Goal: Transaction & Acquisition: Purchase product/service

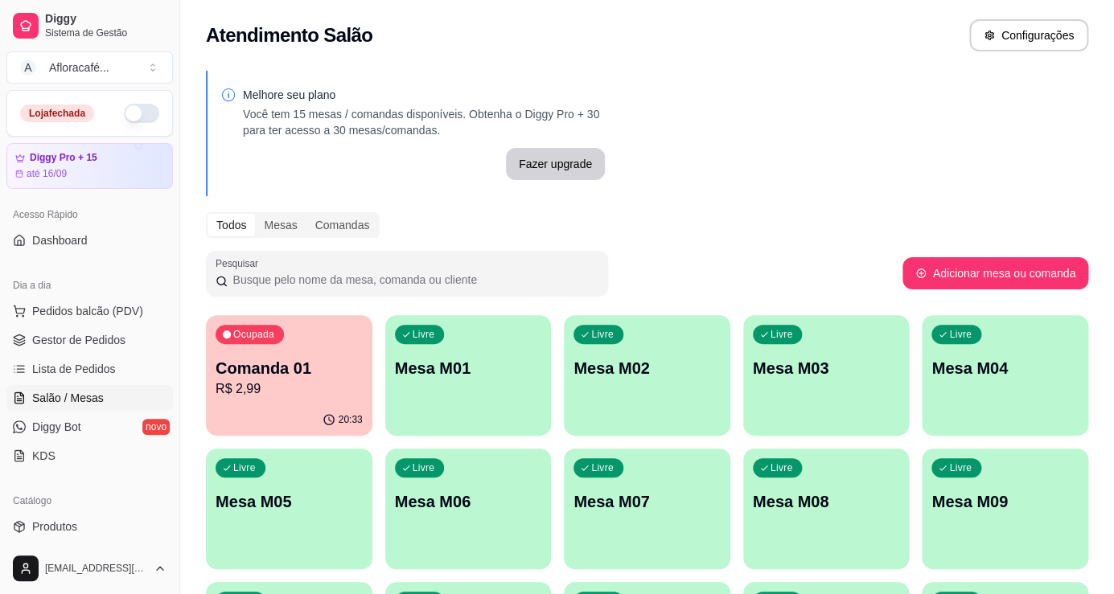
click at [442, 364] on p "Mesa M01" at bounding box center [468, 368] width 147 height 23
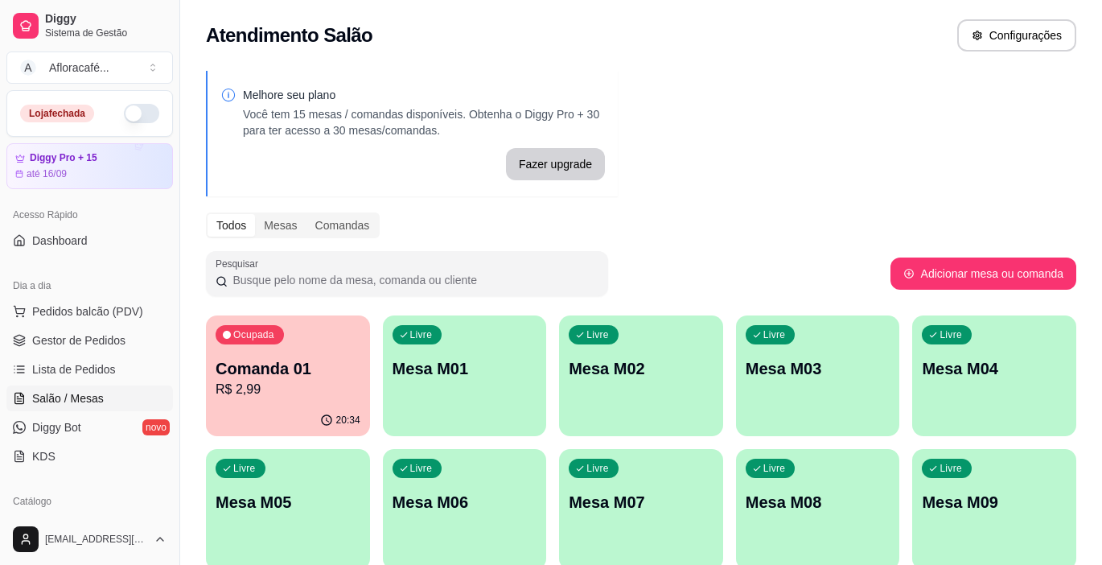
click at [794, 126] on div "Melhore seu plano Você tem 15 mesas / comandas disponíveis. Obtenha o Diggy Pro…" at bounding box center [641, 458] width 922 height 795
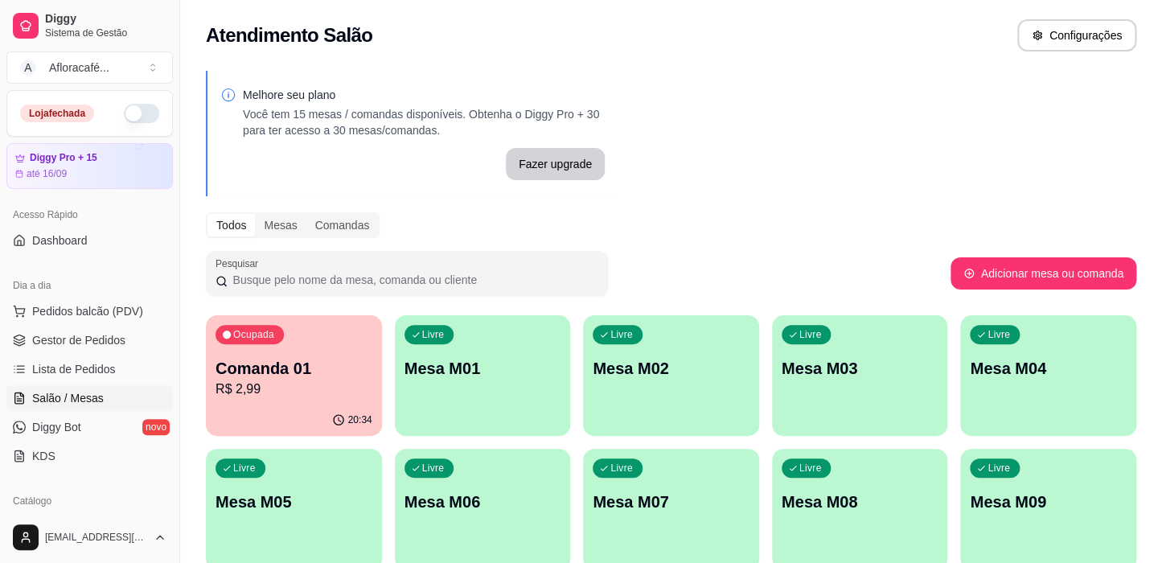
drag, startPoint x: 936, startPoint y: 58, endPoint x: 723, endPoint y: 32, distance: 214.7
click at [729, 37] on div "Atendimento Salão Configurações" at bounding box center [671, 30] width 982 height 61
click at [747, 14] on div "Atendimento Salão Configurações" at bounding box center [671, 30] width 982 height 61
drag, startPoint x: 743, startPoint y: 13, endPoint x: 726, endPoint y: 6, distance: 18.4
click at [726, 8] on div "Atendimento Salão Configurações" at bounding box center [671, 30] width 982 height 61
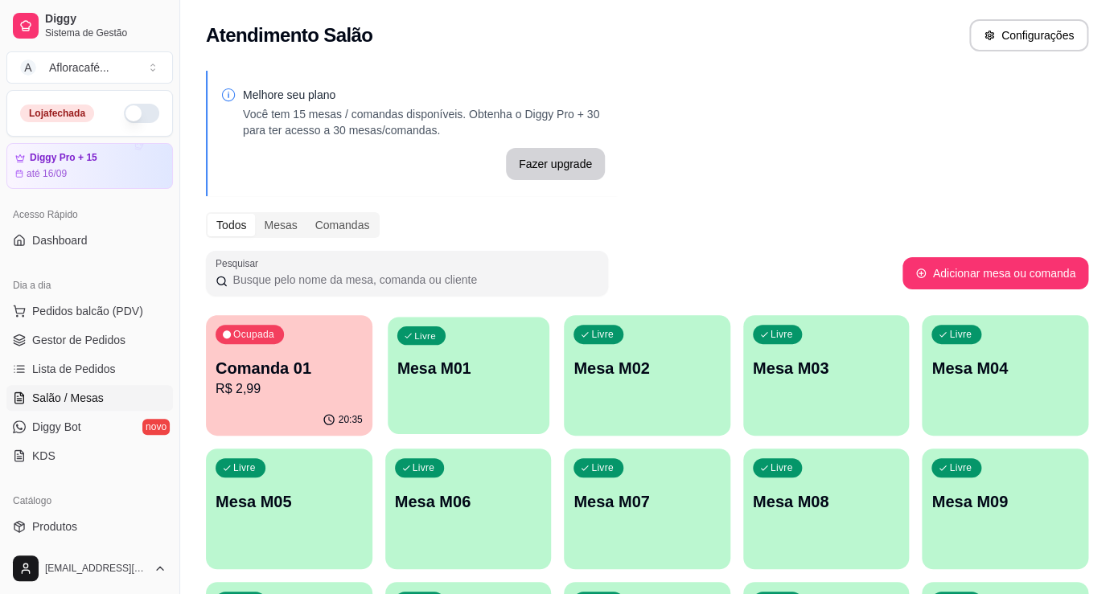
click at [475, 384] on div "Livre Mesa M01" at bounding box center [468, 366] width 161 height 98
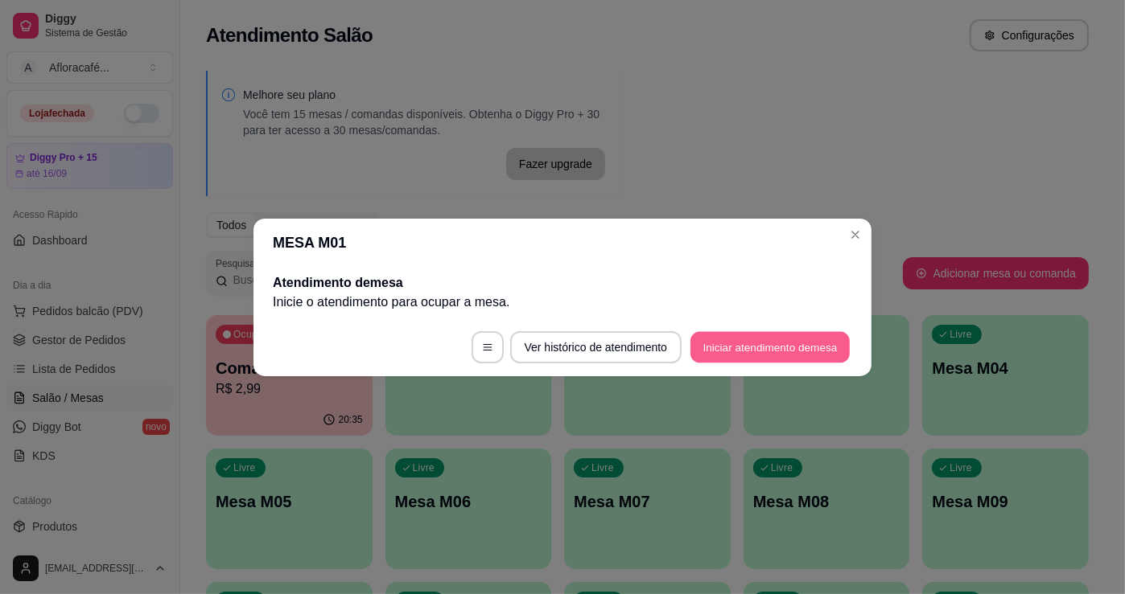
click at [803, 341] on button "Iniciar atendimento de mesa" at bounding box center [769, 346] width 159 height 31
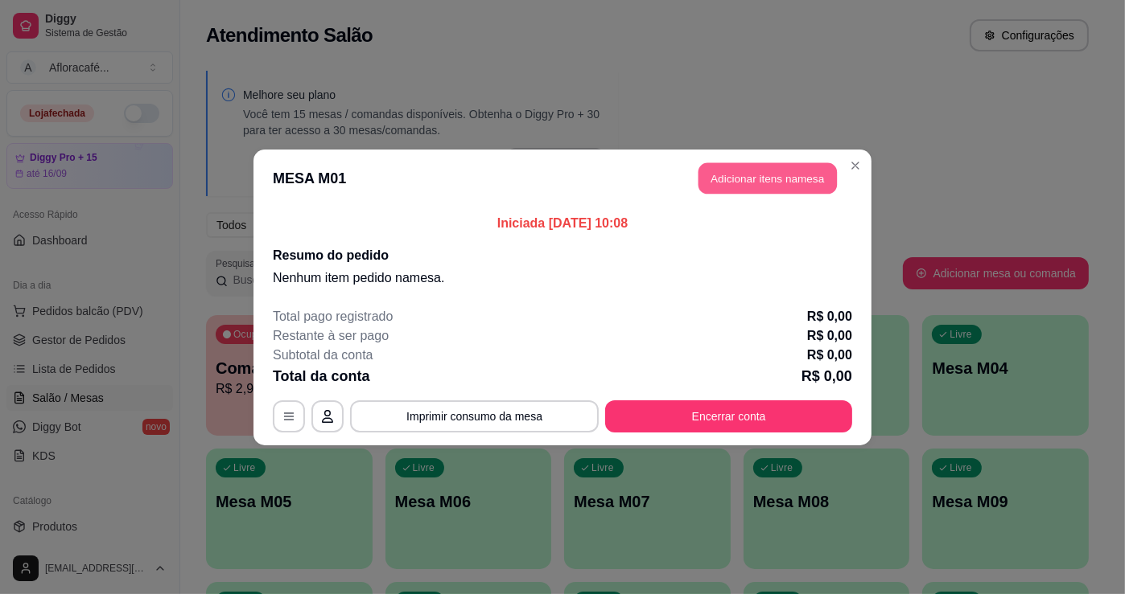
click at [787, 171] on button "Adicionar itens na mesa" at bounding box center [767, 177] width 138 height 31
click at [781, 160] on div "Nenhum produto adicionado" at bounding box center [933, 229] width 305 height 315
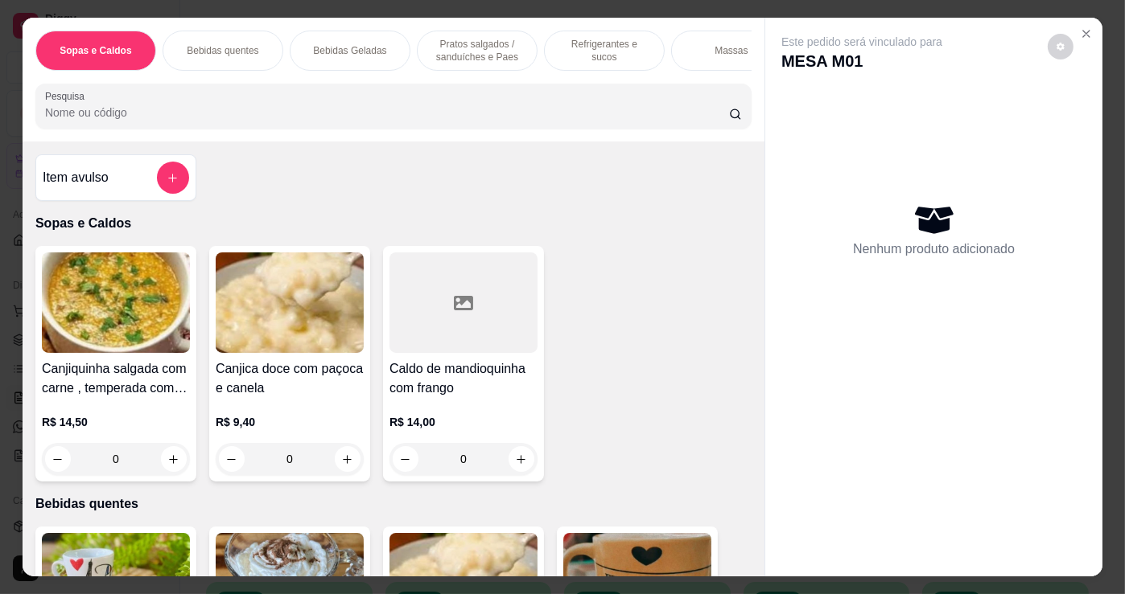
click at [611, 121] on input "Pesquisa" at bounding box center [387, 113] width 684 height 16
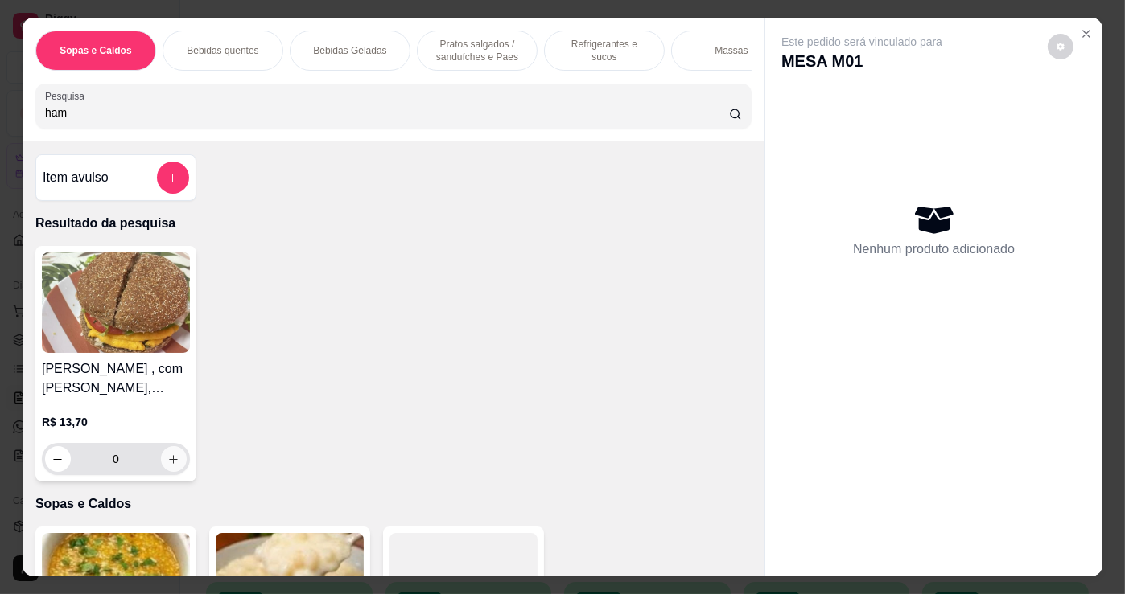
type input "ham"
click at [173, 463] on icon "increase-product-quantity" at bounding box center [173, 460] width 12 height 12
type input "1"
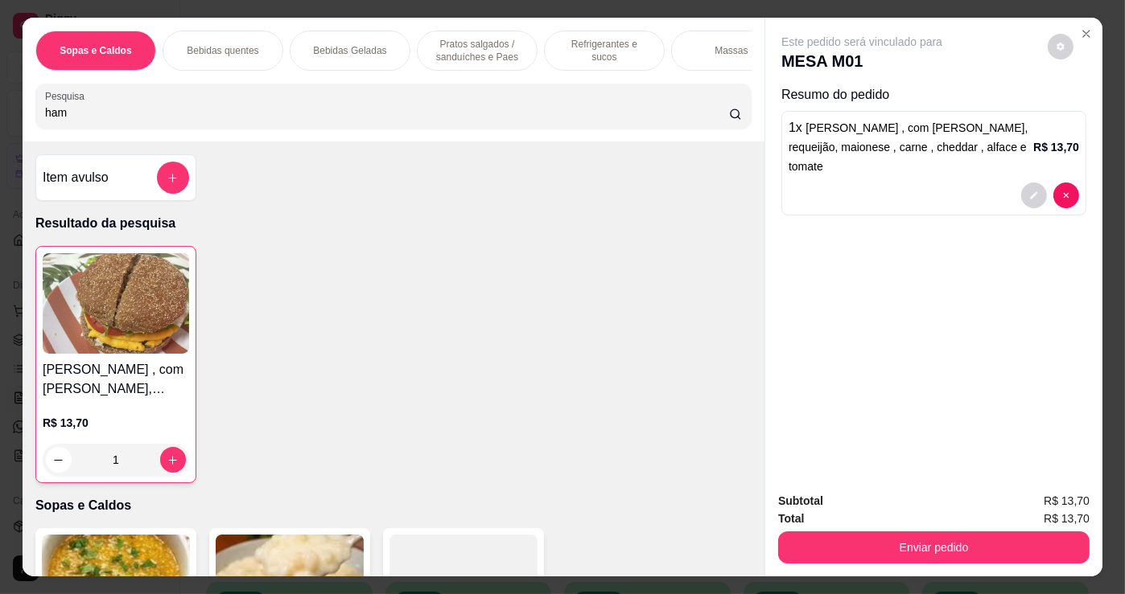
click at [274, 121] on input "ham" at bounding box center [387, 113] width 684 height 16
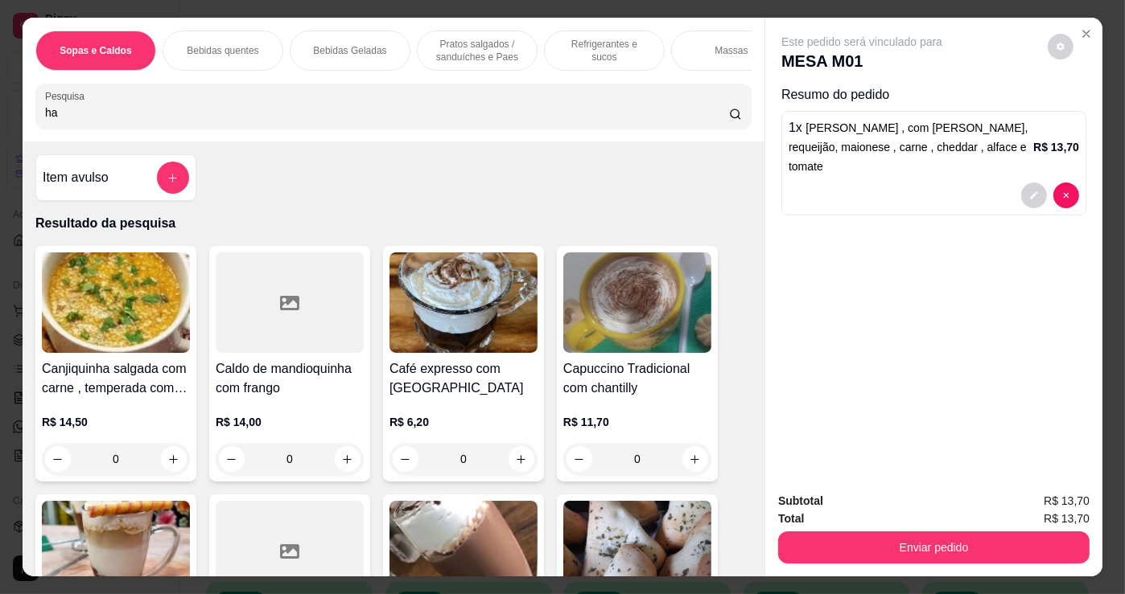
type input "h"
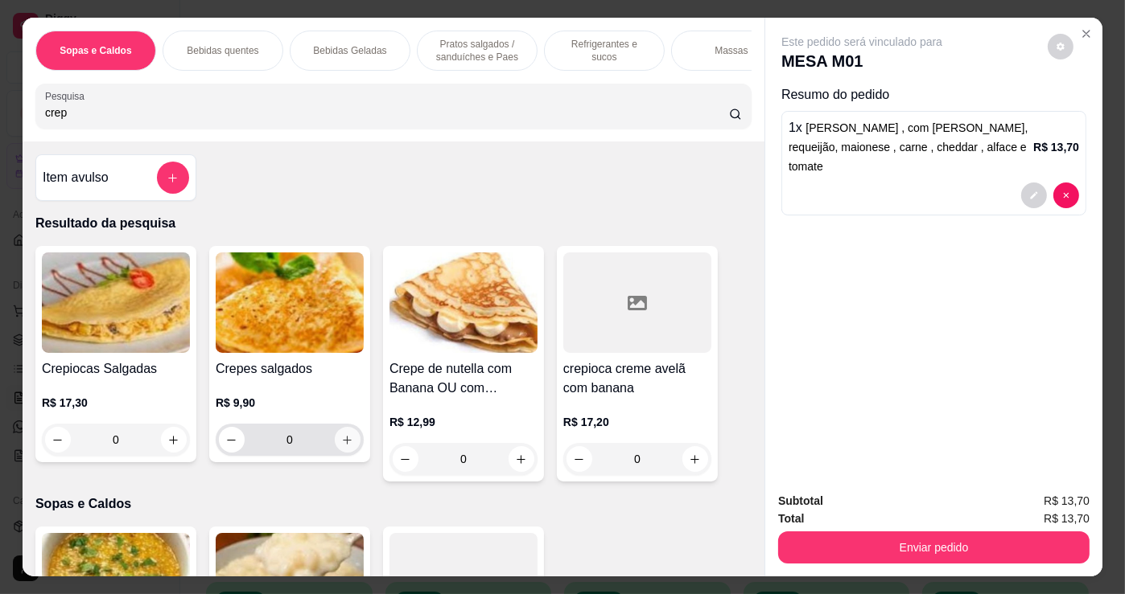
type input "crep"
click at [343, 444] on icon "increase-product-quantity" at bounding box center [347, 440] width 8 height 8
type input "1"
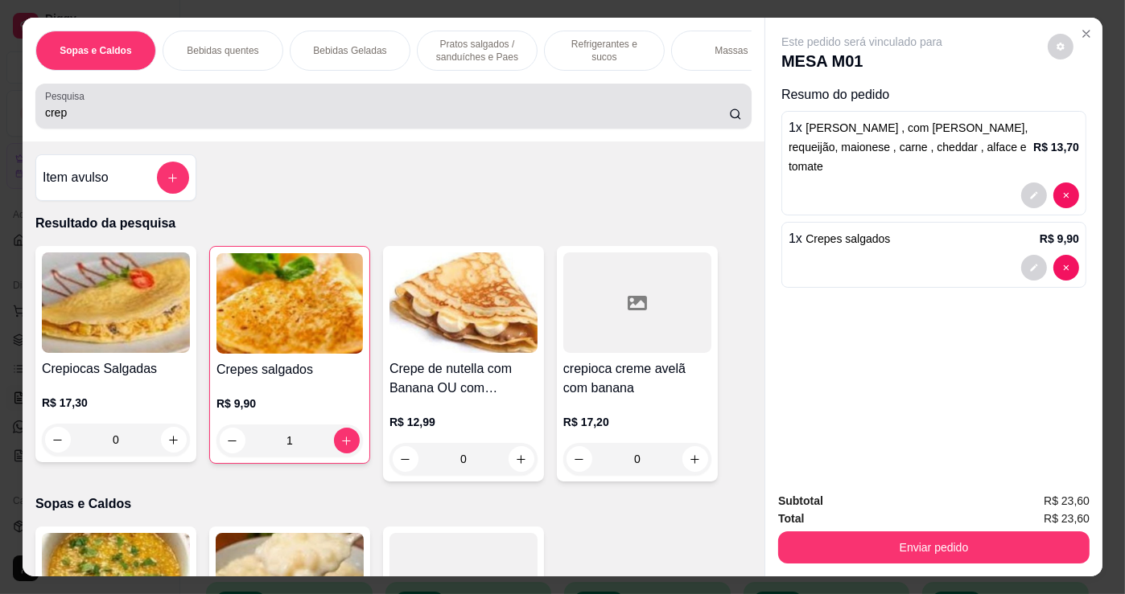
click at [405, 116] on input "crep" at bounding box center [387, 113] width 684 height 16
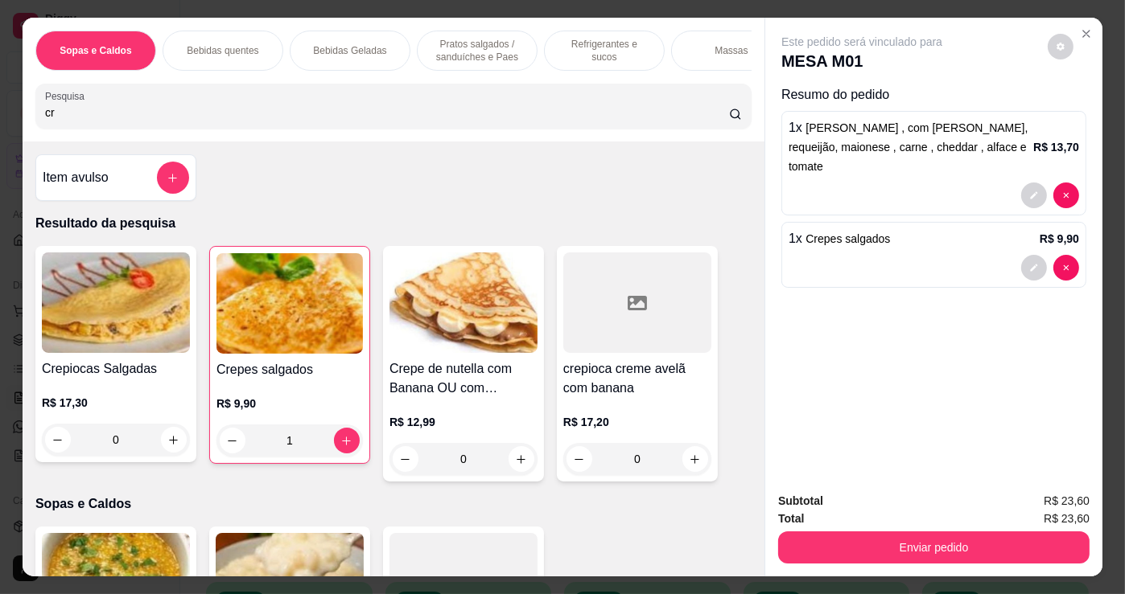
type input "c"
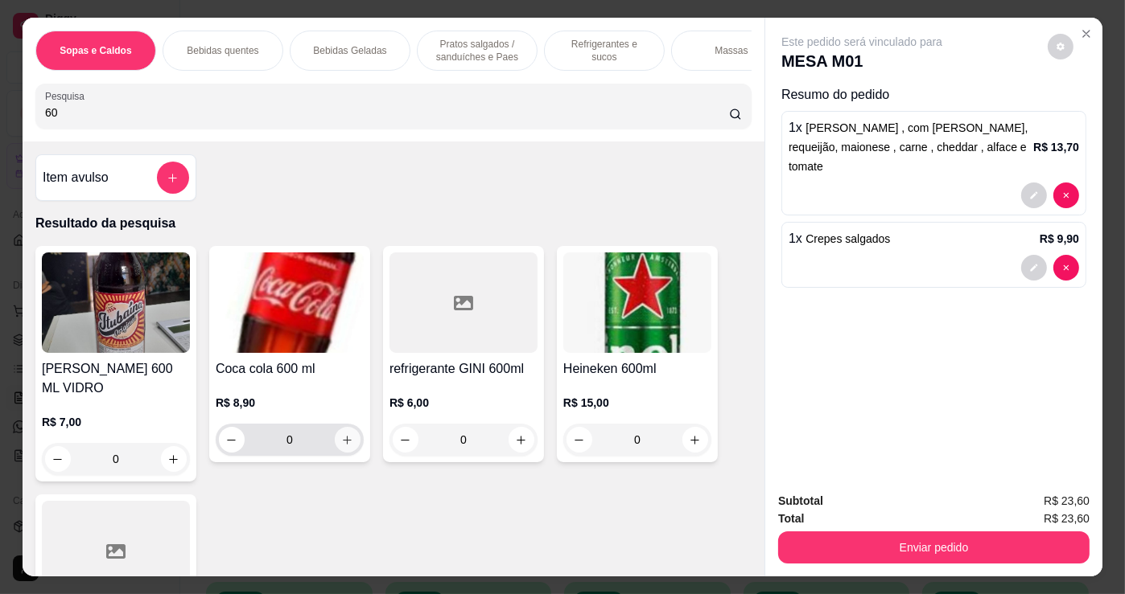
type input "60"
click at [348, 442] on button "increase-product-quantity" at bounding box center [347, 440] width 25 height 25
type input "1"
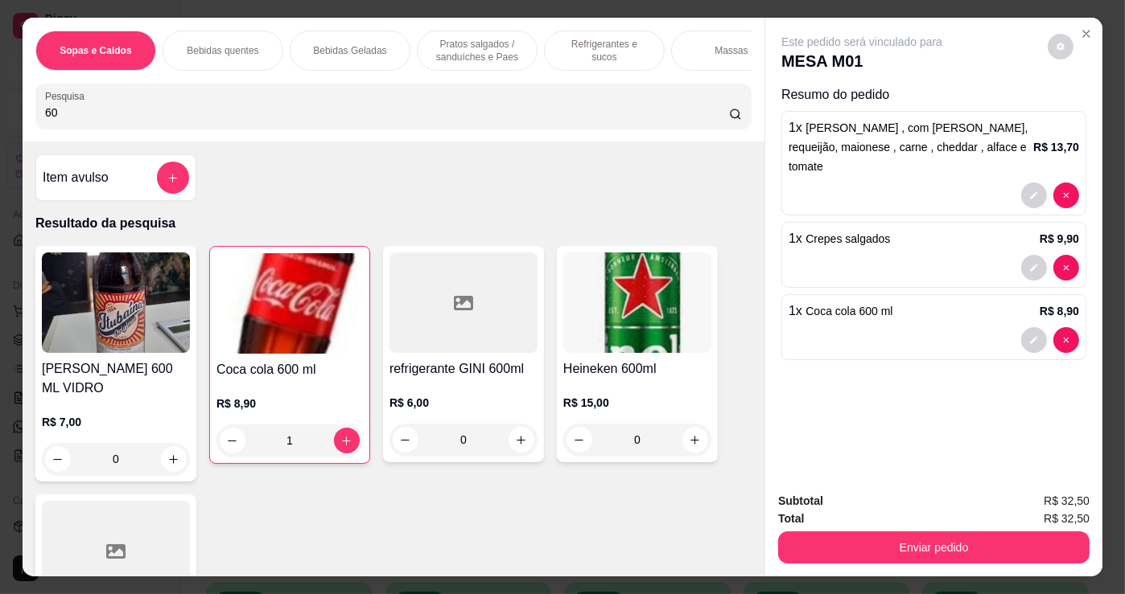
drag, startPoint x: 401, startPoint y: 139, endPoint x: 414, endPoint y: 125, distance: 19.4
click at [405, 137] on div "Sopas e Caldos Bebidas quentes Bebidas Geladas Pratos salgados / sanduíches e P…" at bounding box center [394, 80] width 742 height 124
click at [414, 121] on input "60" at bounding box center [387, 113] width 684 height 16
type input "6"
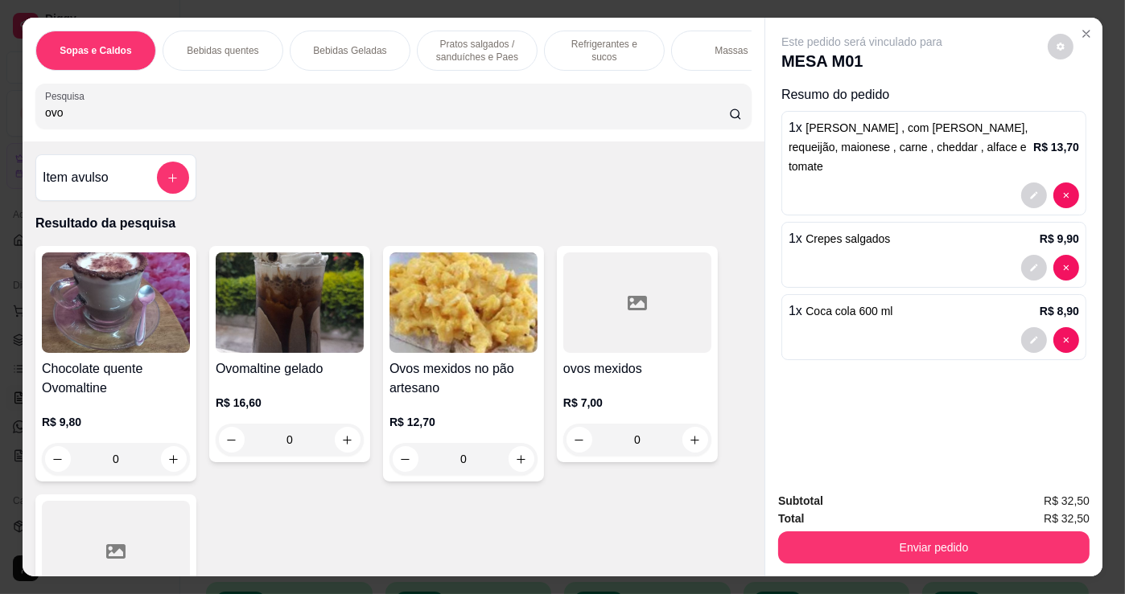
type input "ovo"
click at [165, 462] on div "0" at bounding box center [116, 459] width 148 height 32
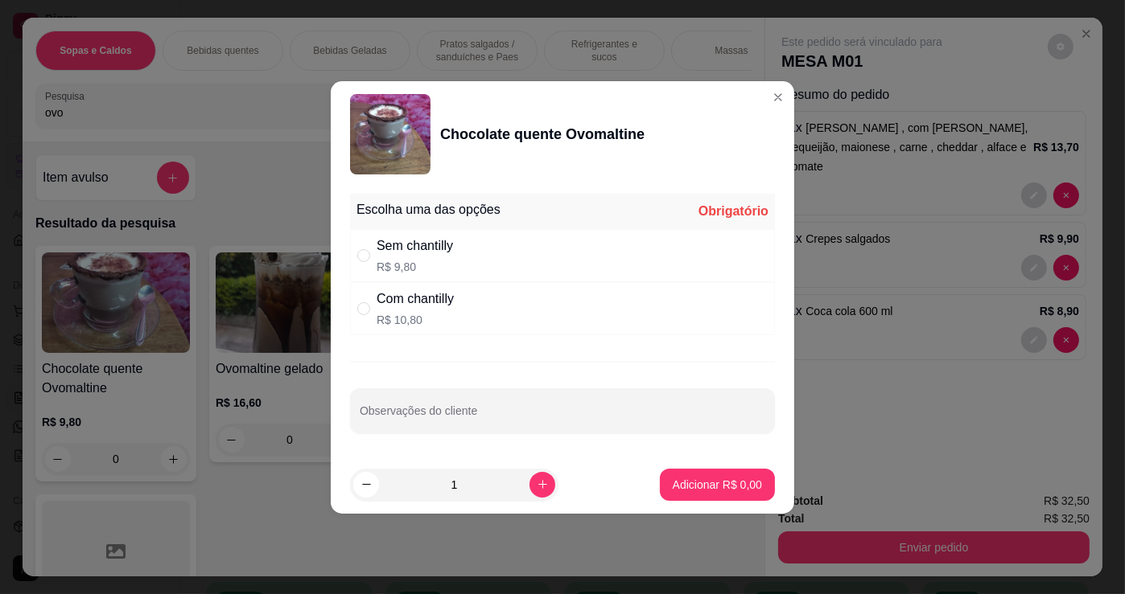
click at [451, 315] on p "R$ 10,80" at bounding box center [414, 320] width 77 height 16
radio input "true"
click at [679, 484] on p "Adicionar R$ 10,80" at bounding box center [714, 484] width 93 height 15
type input "1"
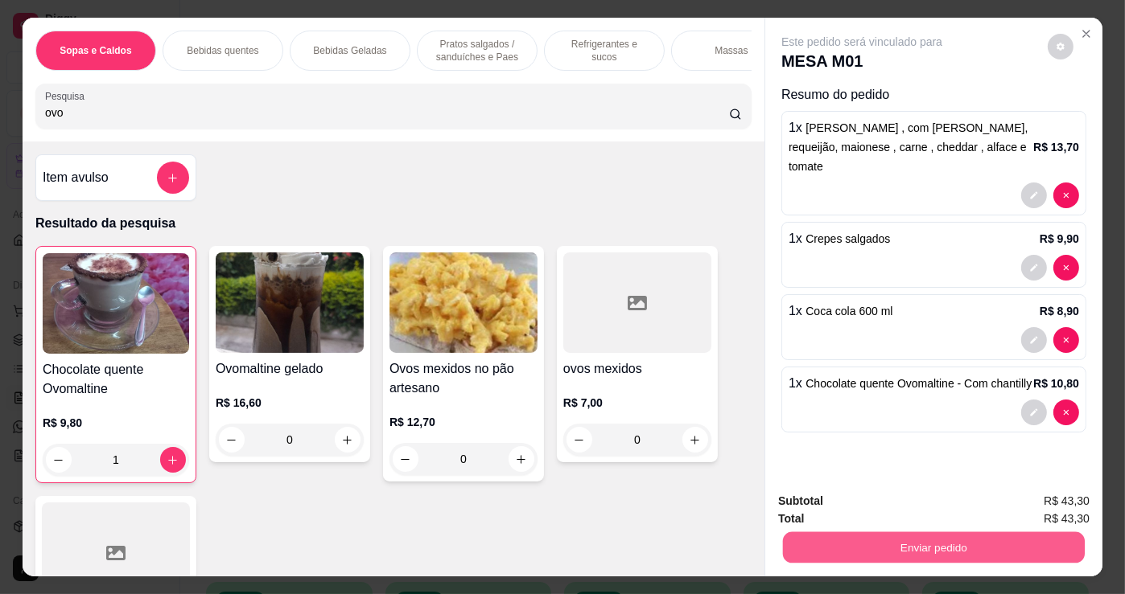
click at [1022, 536] on button "Enviar pedido" at bounding box center [934, 547] width 302 height 31
click at [930, 498] on button "Não registrar e enviar pedido" at bounding box center [880, 502] width 167 height 31
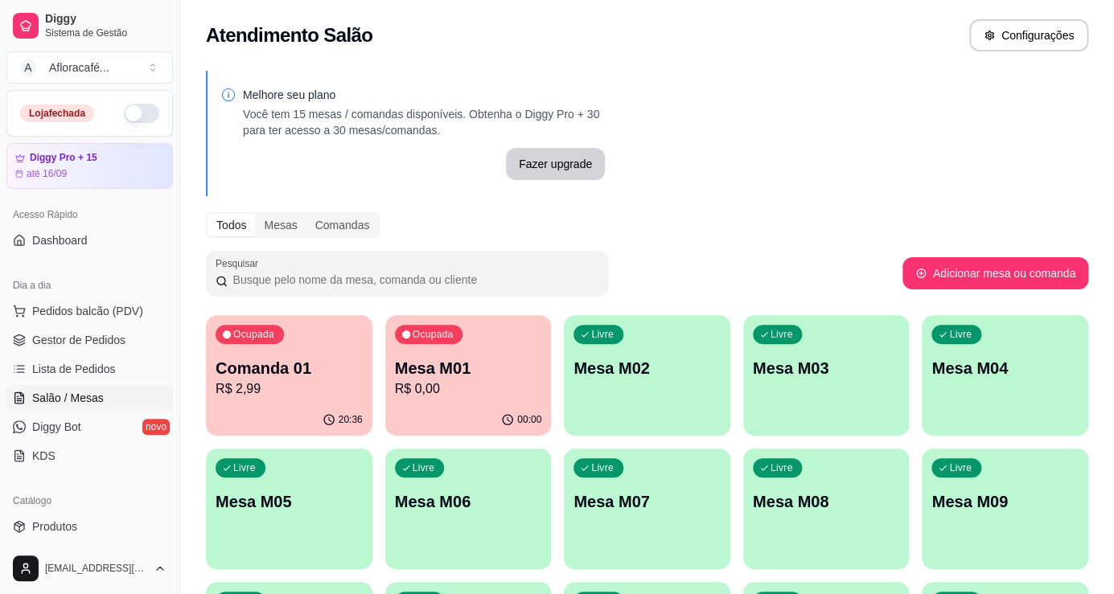
click at [128, 106] on button "button" at bounding box center [141, 113] width 35 height 19
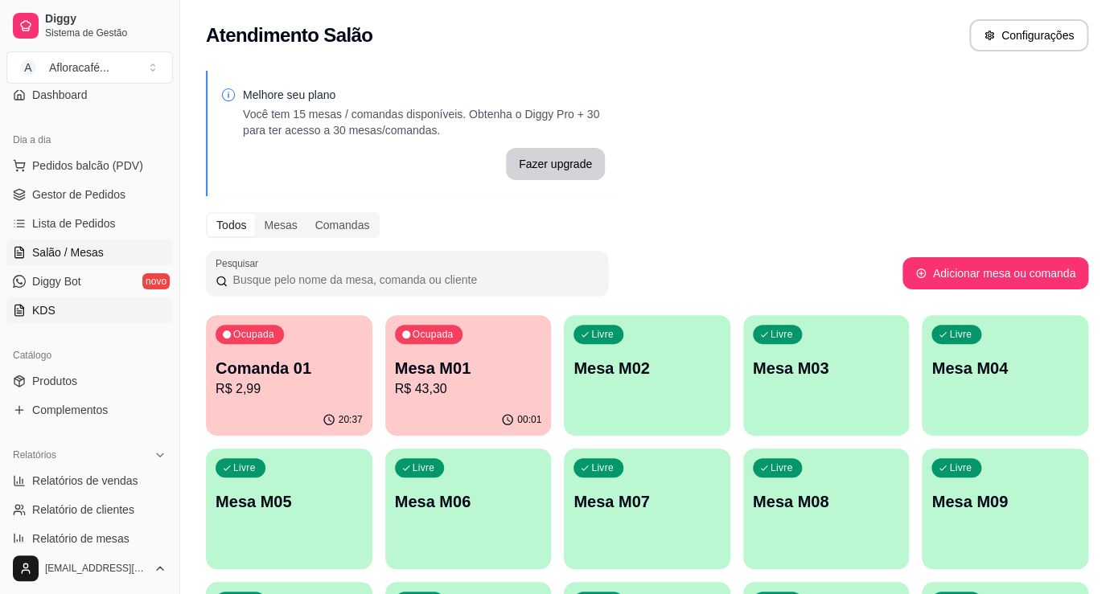
scroll to position [72, 0]
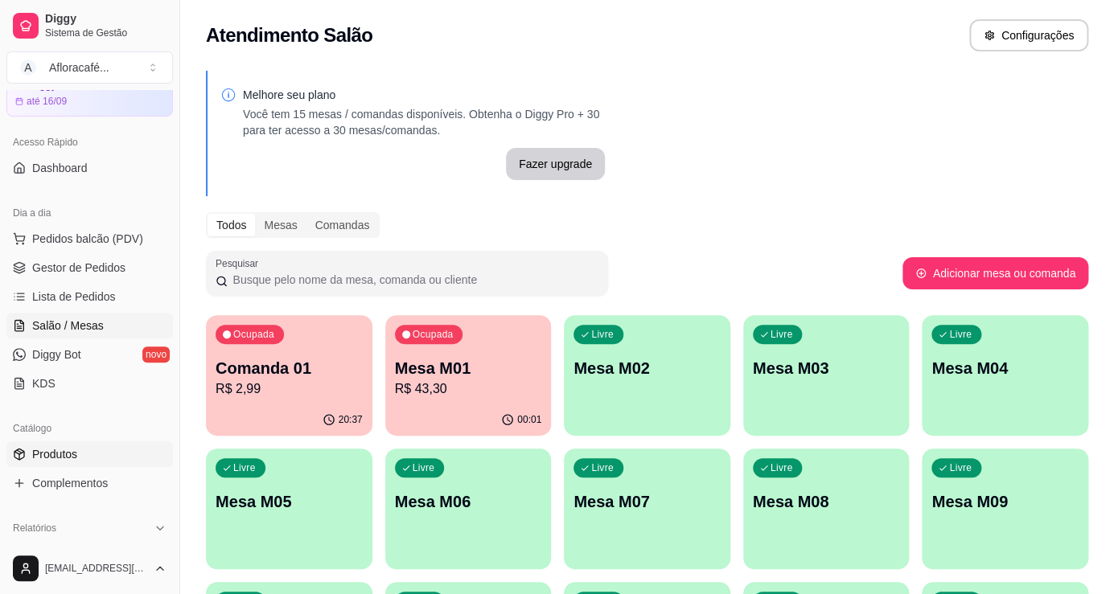
click at [84, 446] on link "Produtos" at bounding box center [89, 455] width 167 height 26
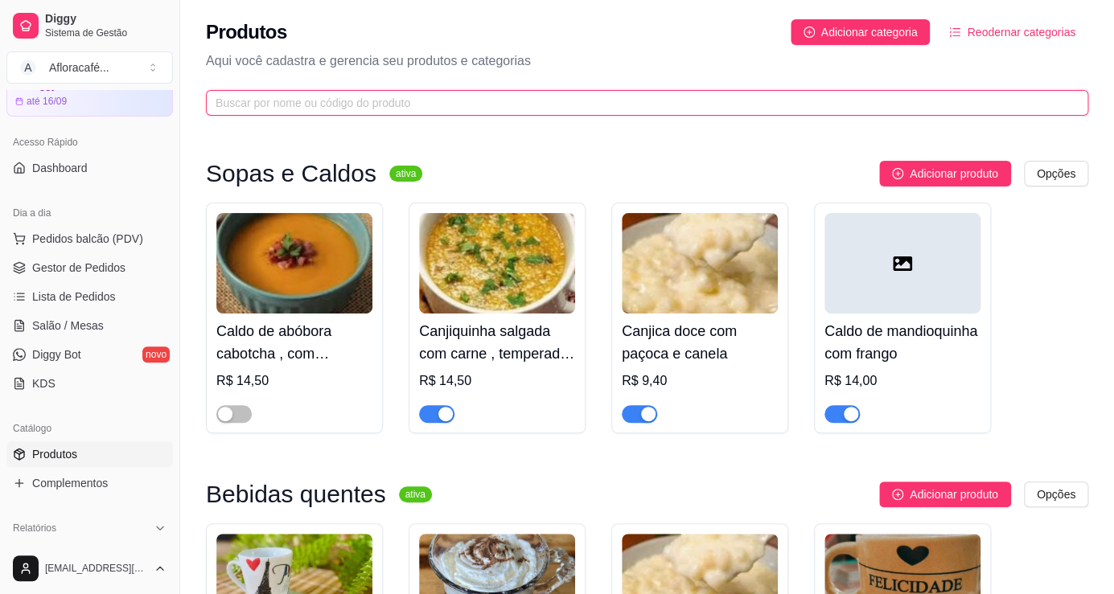
click at [463, 109] on input "text" at bounding box center [641, 103] width 850 height 18
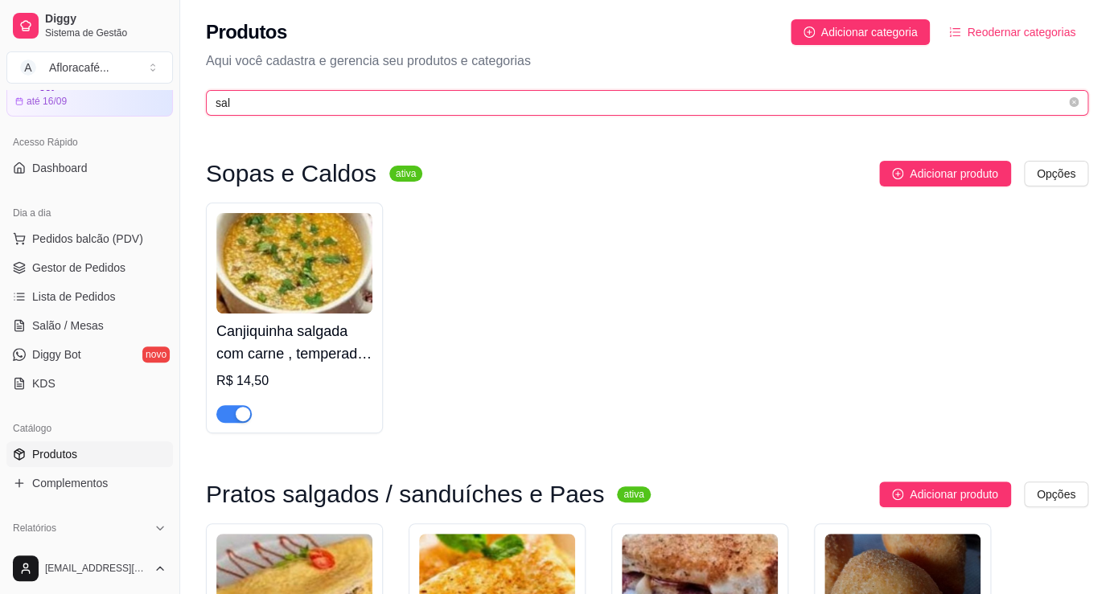
scroll to position [292, 0]
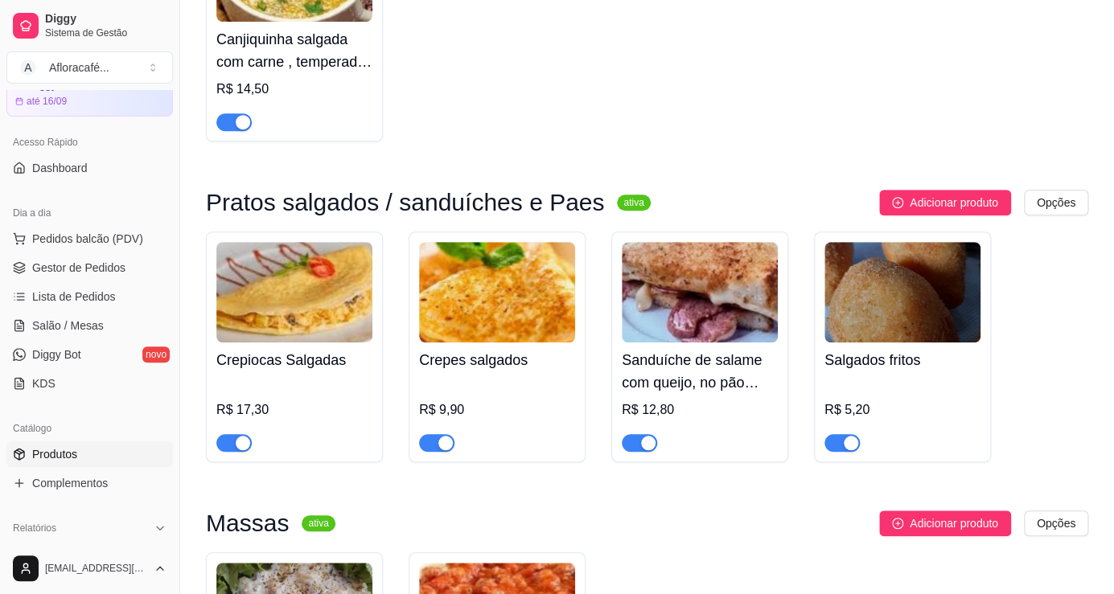
click at [854, 438] on div "button" at bounding box center [851, 443] width 14 height 14
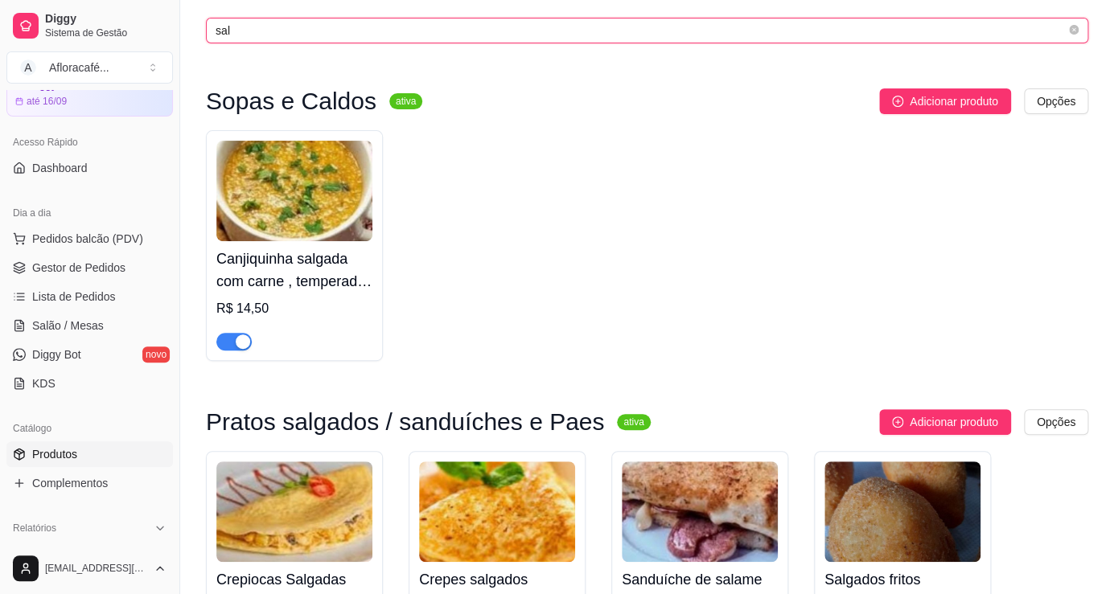
click at [619, 34] on input "sal" at bounding box center [641, 31] width 850 height 18
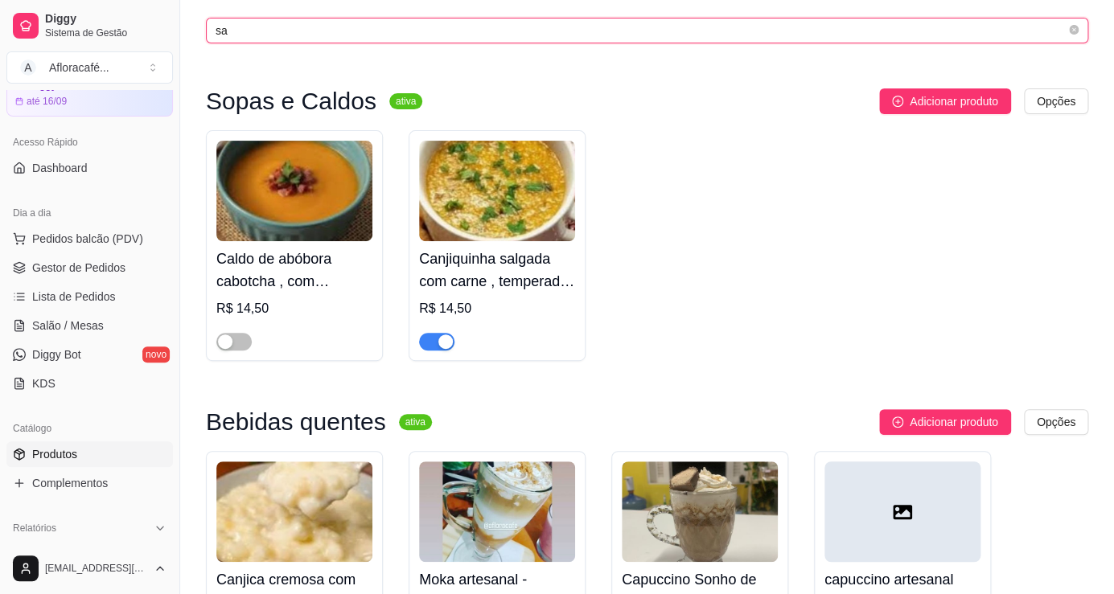
type input "s"
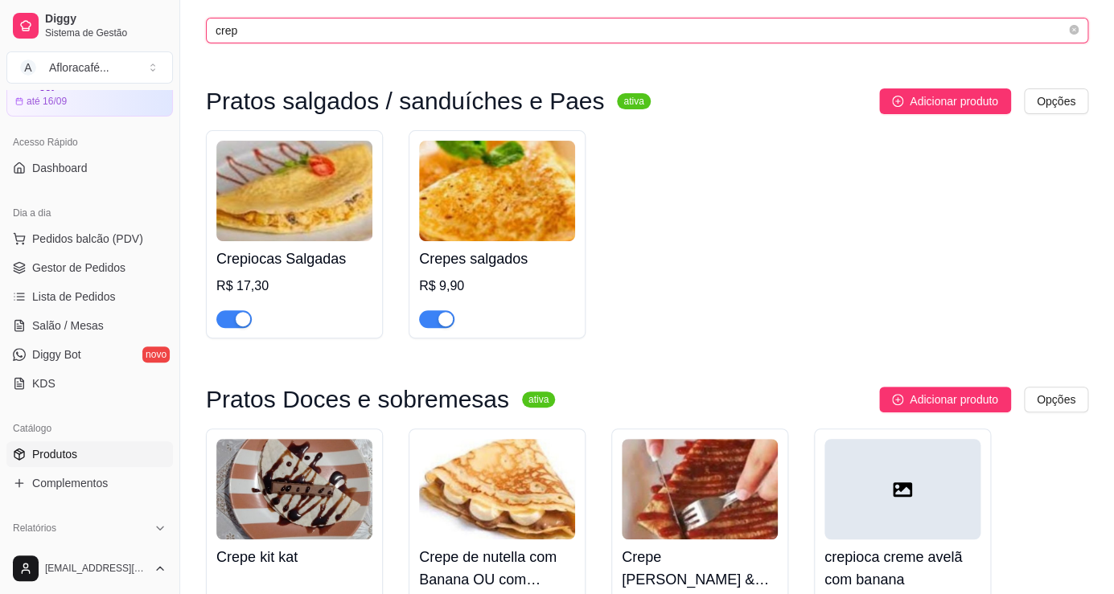
type input "crep"
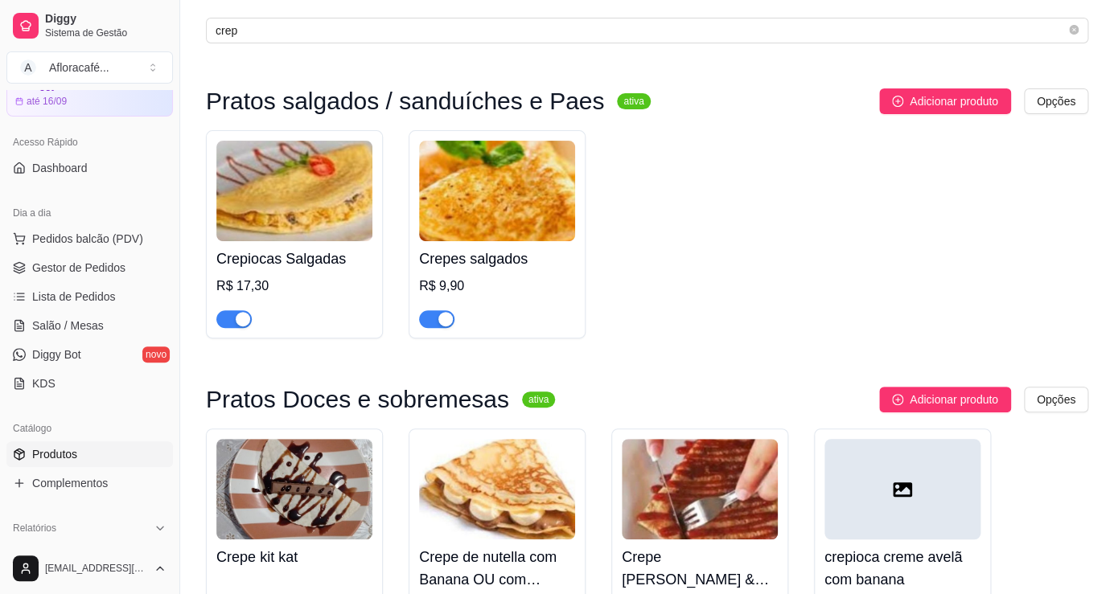
click at [444, 322] on div "button" at bounding box center [445, 319] width 14 height 14
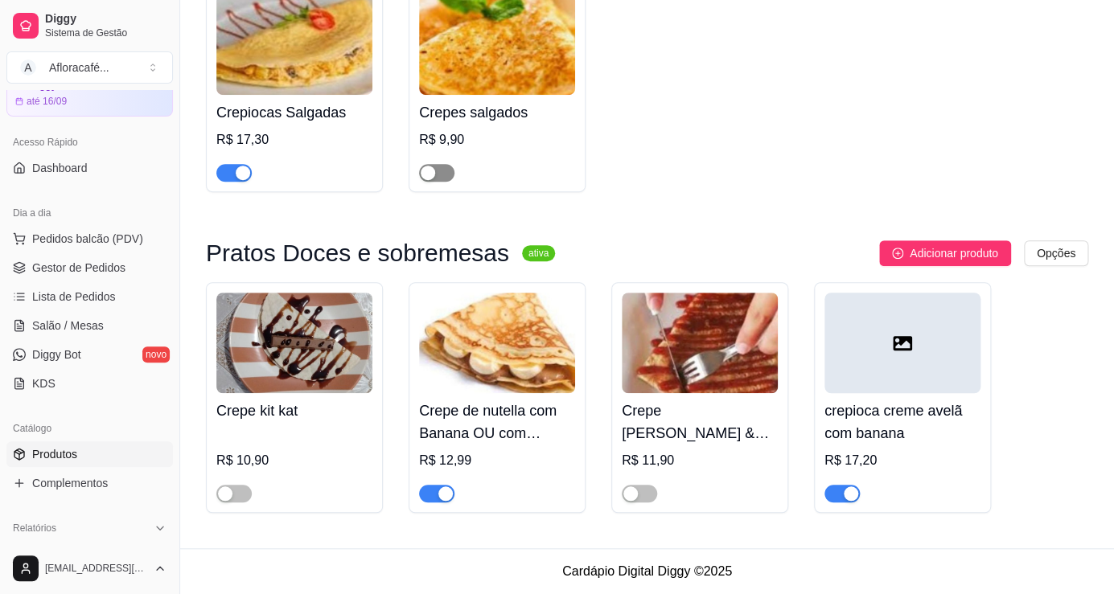
click at [442, 496] on div "button" at bounding box center [445, 494] width 14 height 14
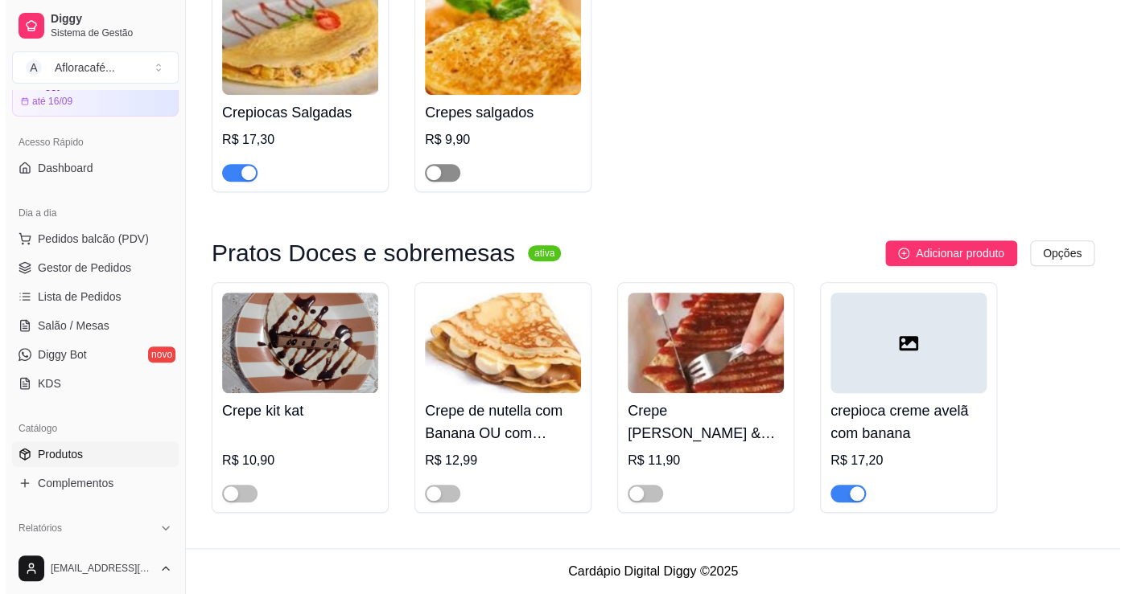
scroll to position [0, 0]
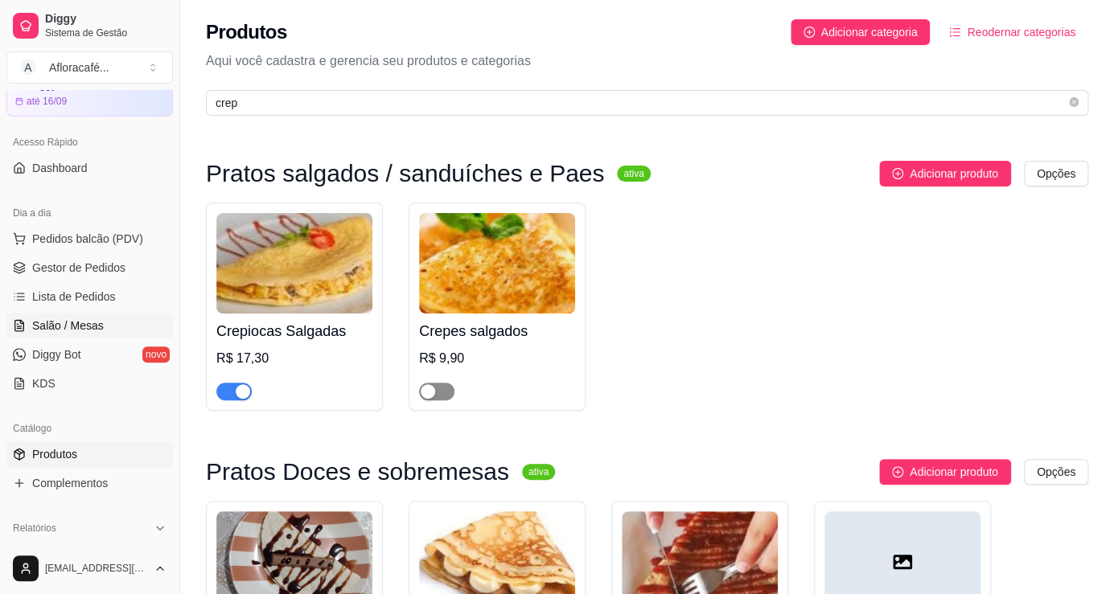
click at [68, 313] on link "Salão / Mesas" at bounding box center [89, 326] width 167 height 26
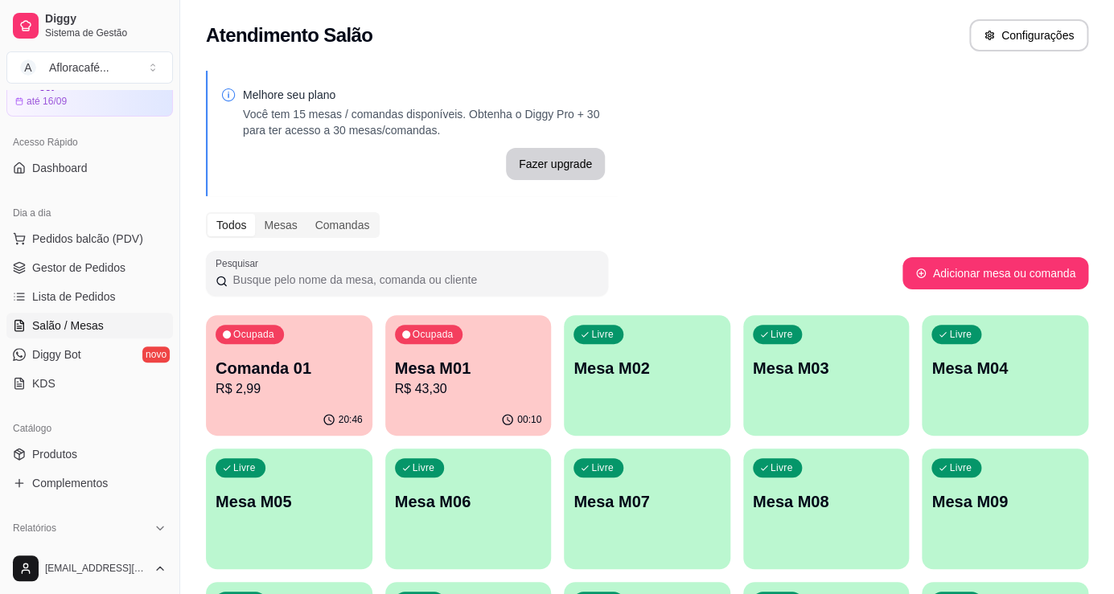
click at [420, 368] on p "Mesa M01" at bounding box center [468, 368] width 147 height 23
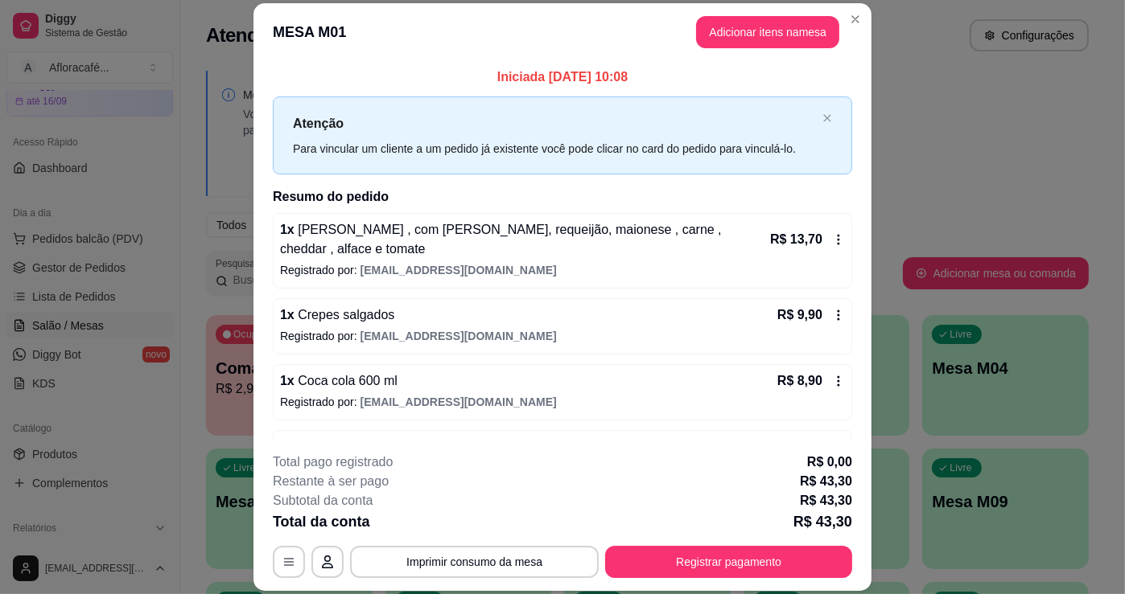
scroll to position [48, 0]
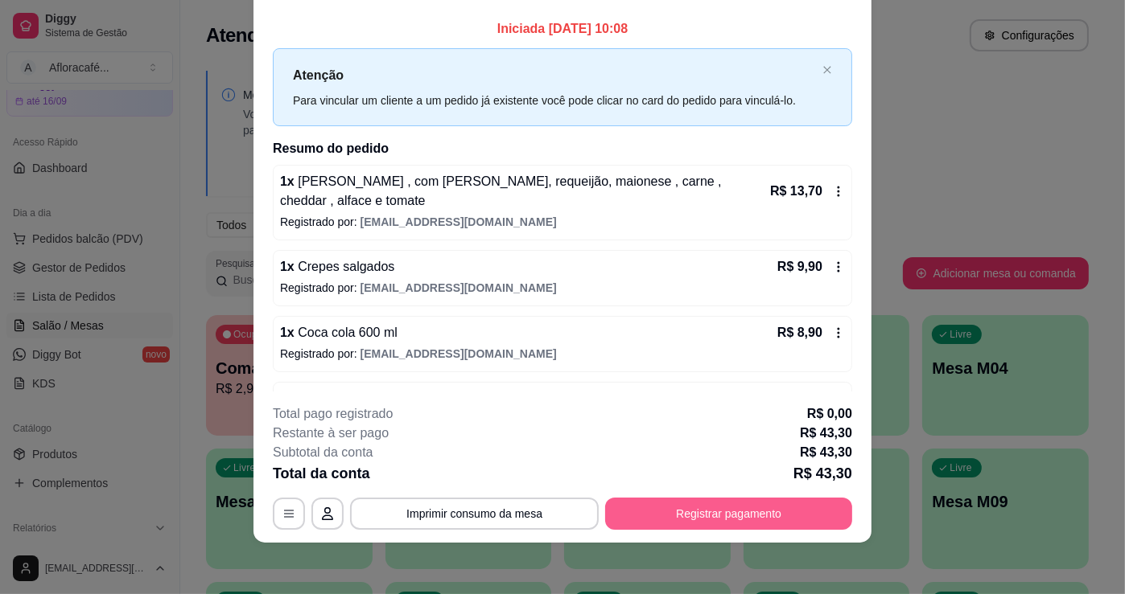
click at [690, 519] on button "Registrar pagamento" at bounding box center [728, 514] width 247 height 32
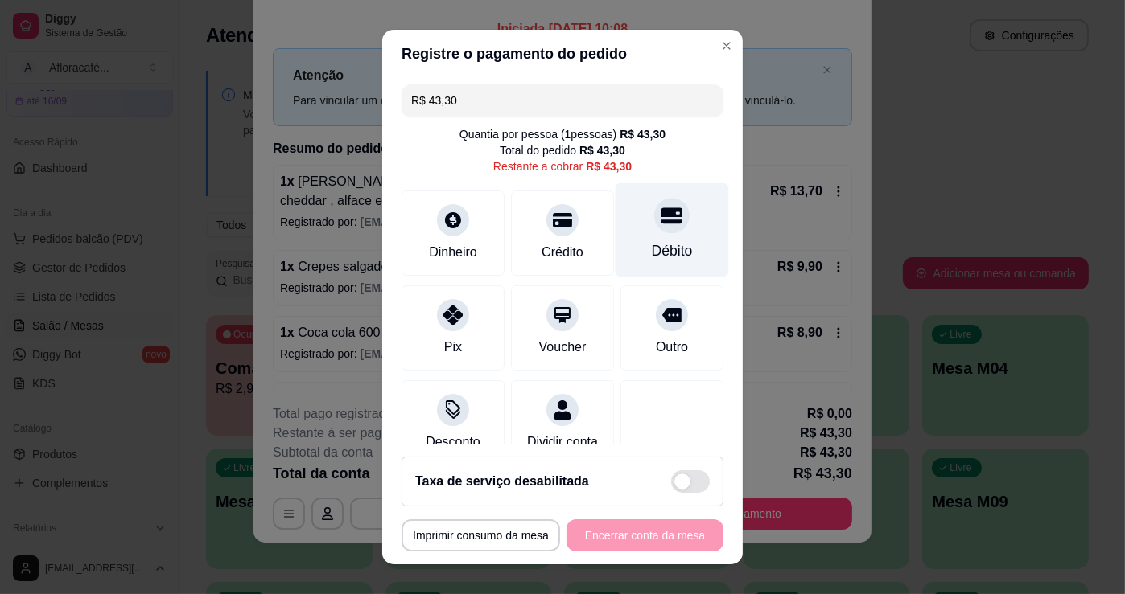
click at [661, 221] on icon at bounding box center [671, 216] width 21 height 16
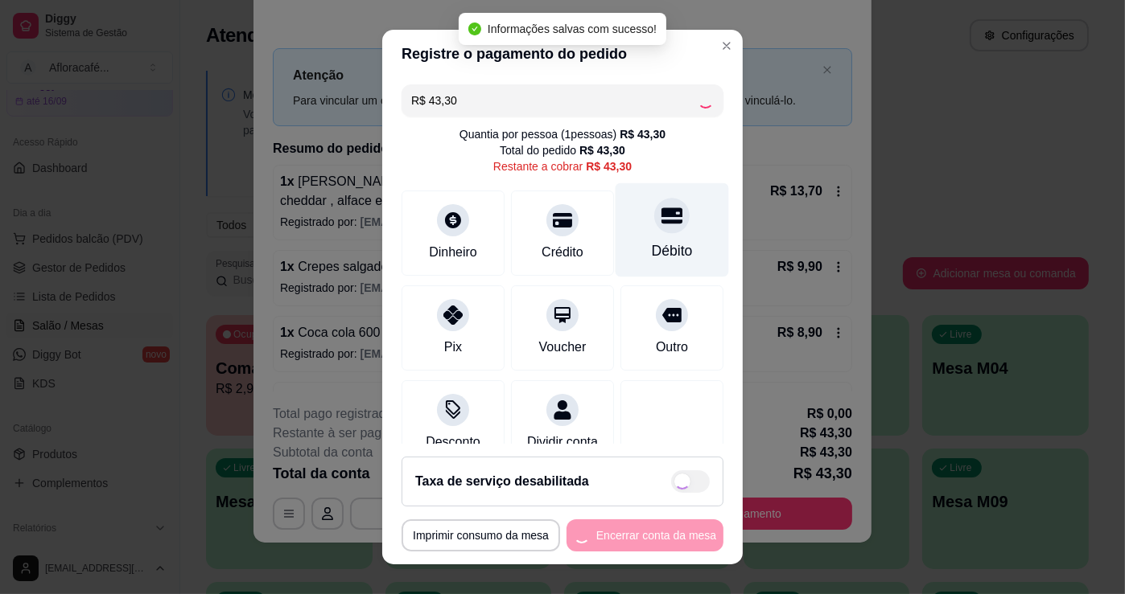
type input "R$ 0,00"
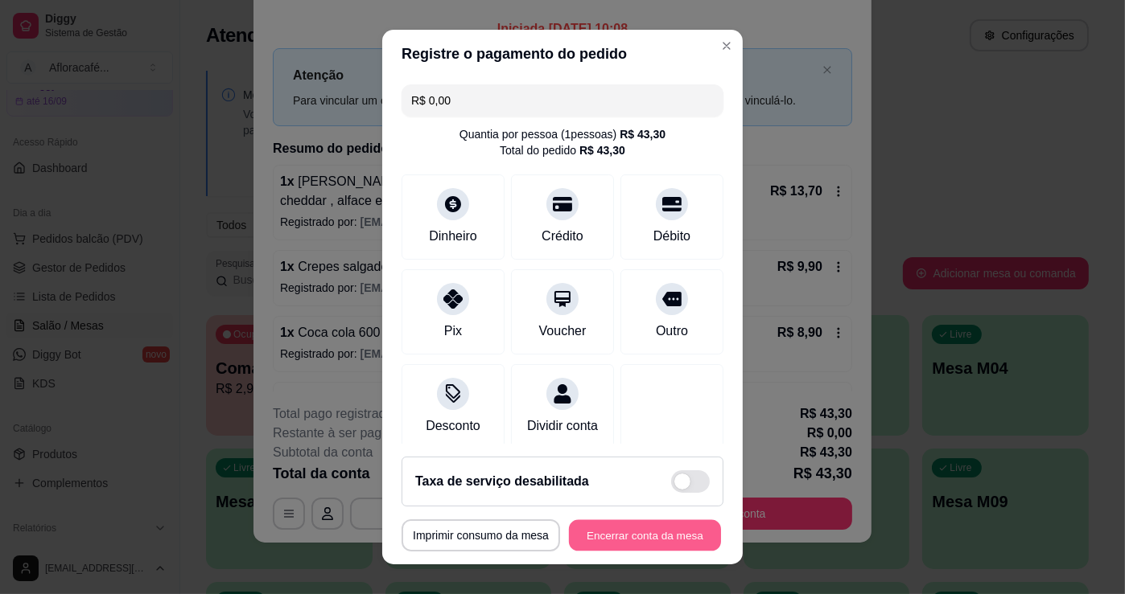
click at [639, 545] on button "Encerrar conta da mesa" at bounding box center [645, 535] width 152 height 31
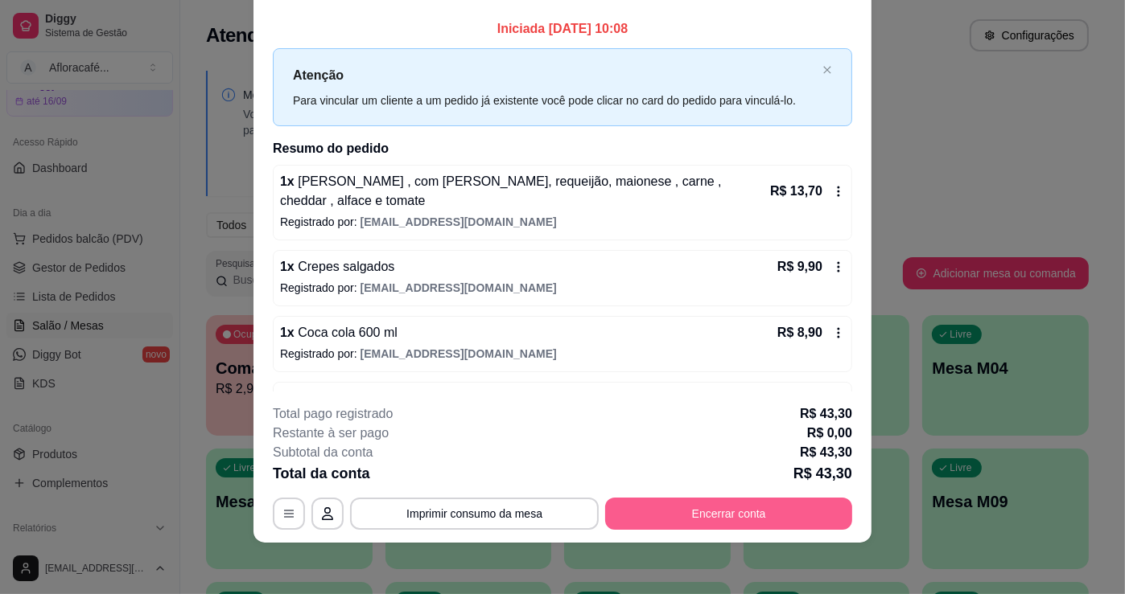
drag, startPoint x: 615, startPoint y: 491, endPoint x: 615, endPoint y: 505, distance: 13.7
click at [615, 504] on div "**********" at bounding box center [562, 467] width 579 height 125
click at [616, 520] on button "Encerrar conta" at bounding box center [729, 514] width 240 height 31
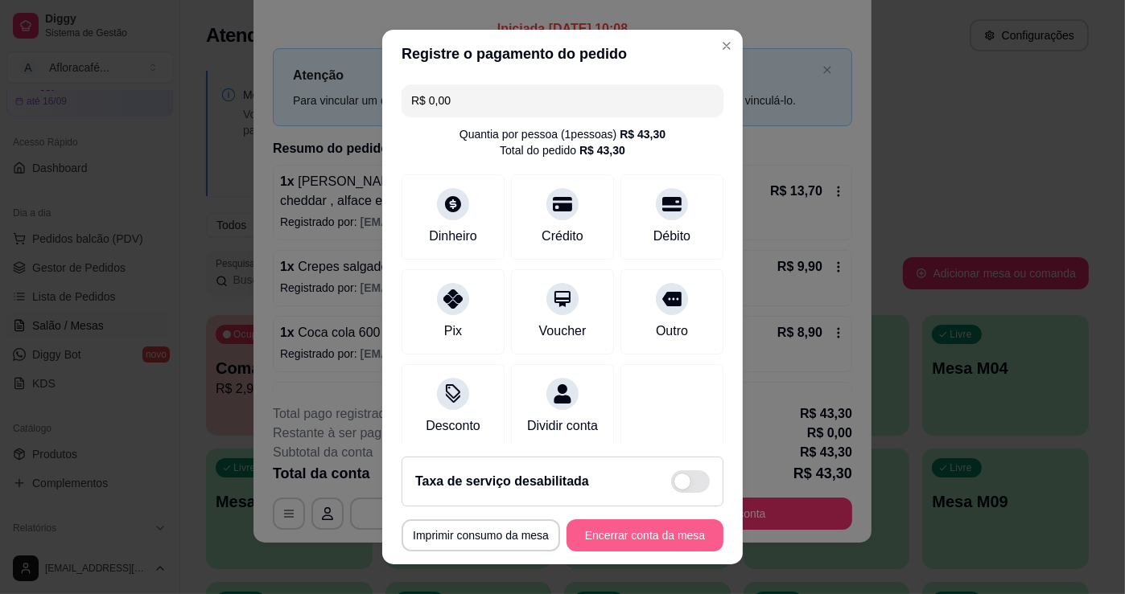
click at [615, 525] on button "Encerrar conta da mesa" at bounding box center [644, 536] width 157 height 32
click at [649, 530] on button "Encerrar conta da mesa" at bounding box center [645, 535] width 152 height 31
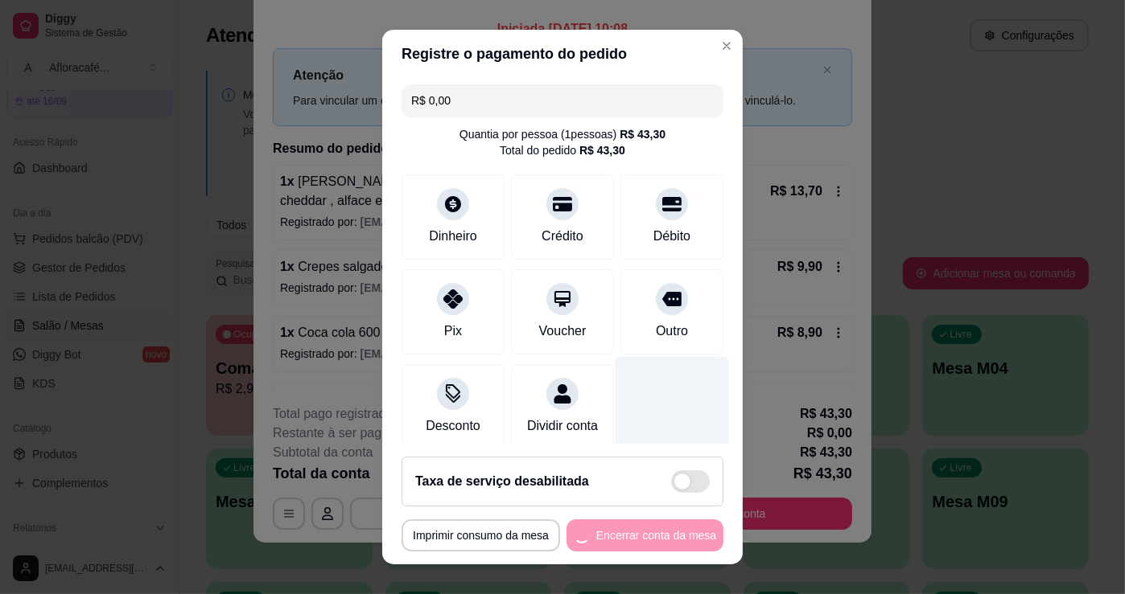
scroll to position [0, 0]
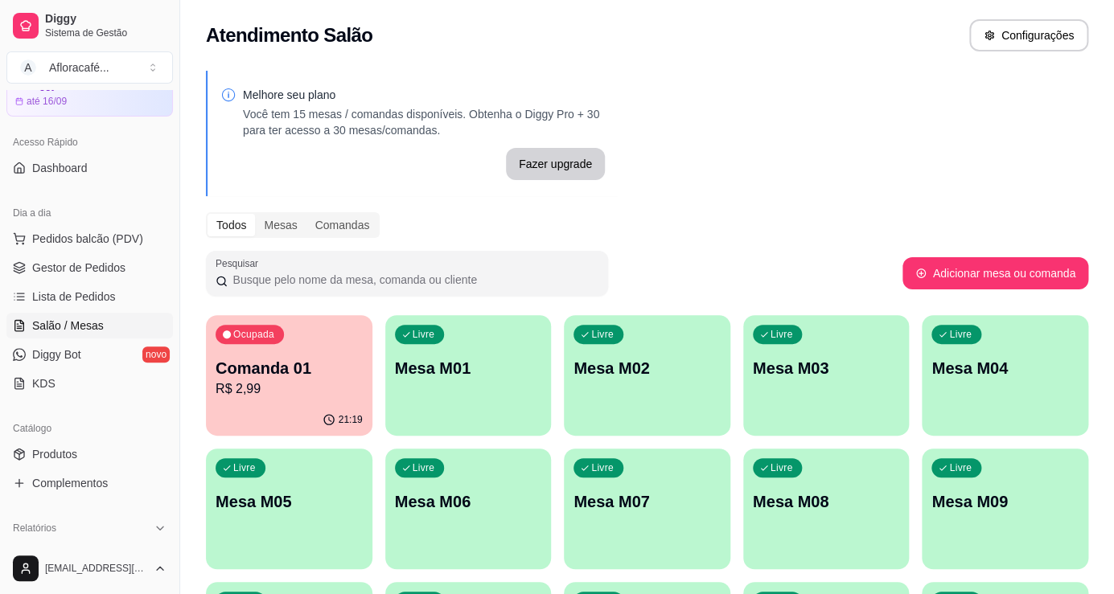
click at [306, 352] on div "Ocupada Comanda 01 R$ 2,99" at bounding box center [289, 359] width 167 height 89
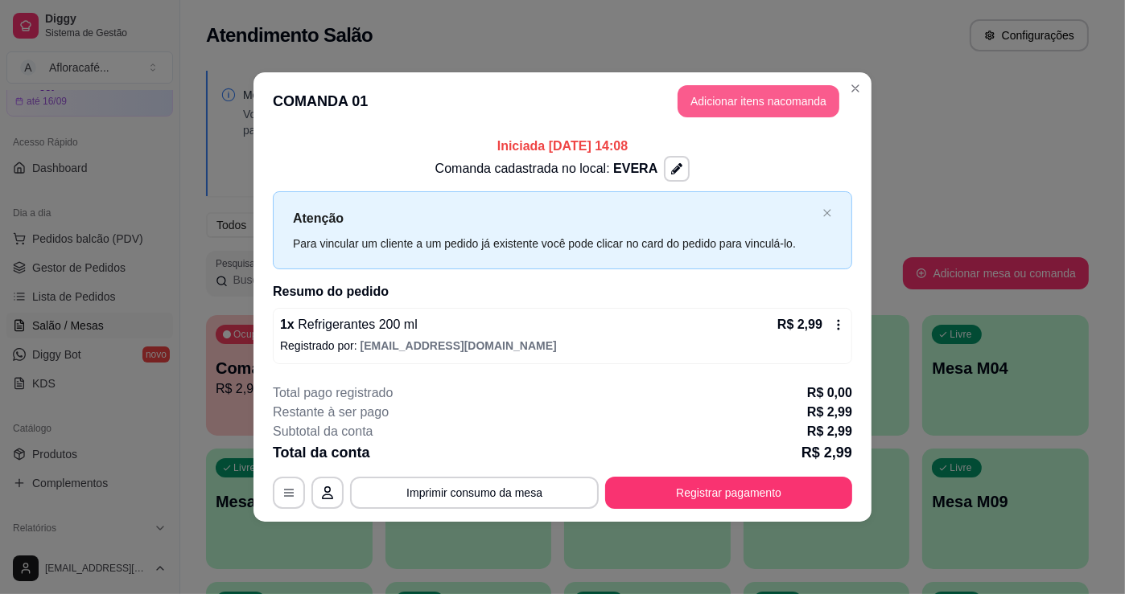
click at [759, 105] on button "Adicionar itens na comanda" at bounding box center [758, 101] width 162 height 32
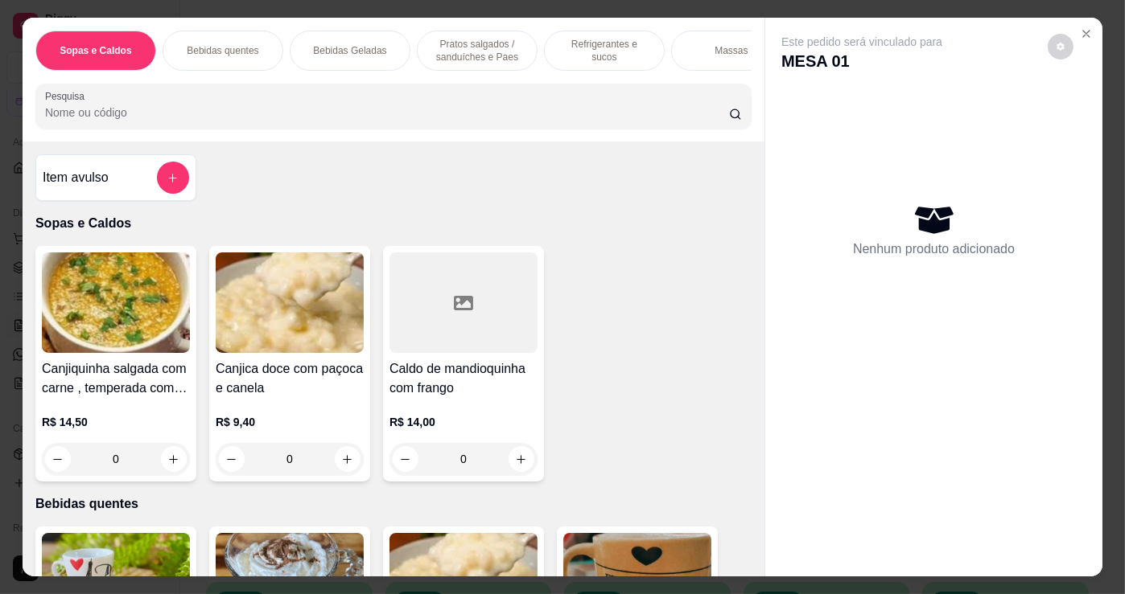
click at [200, 53] on div "Bebidas quentes" at bounding box center [222, 51] width 121 height 40
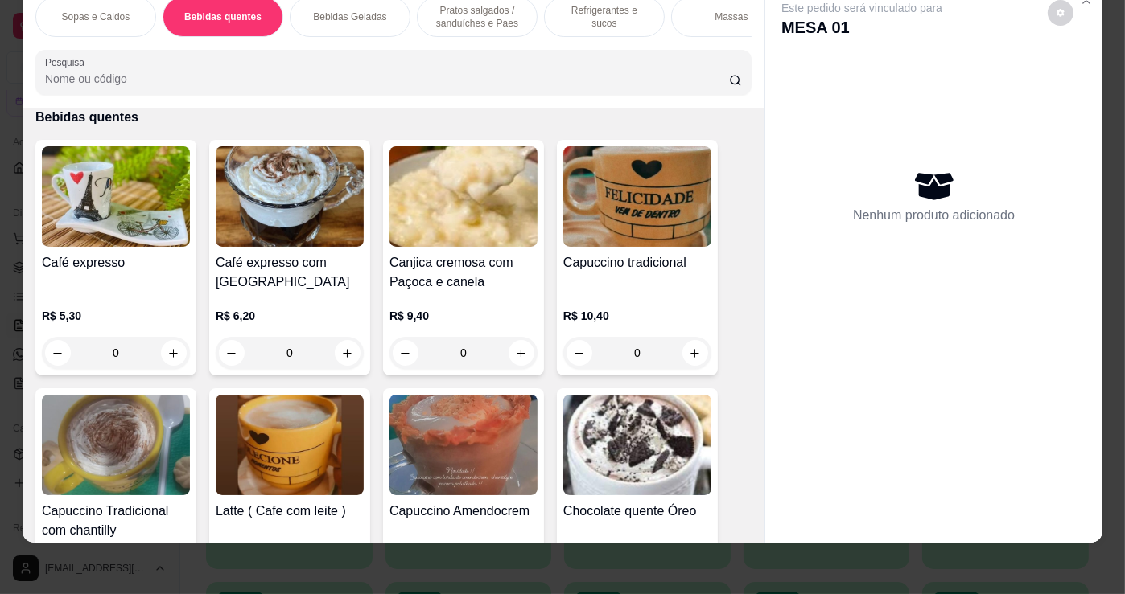
scroll to position [572, 0]
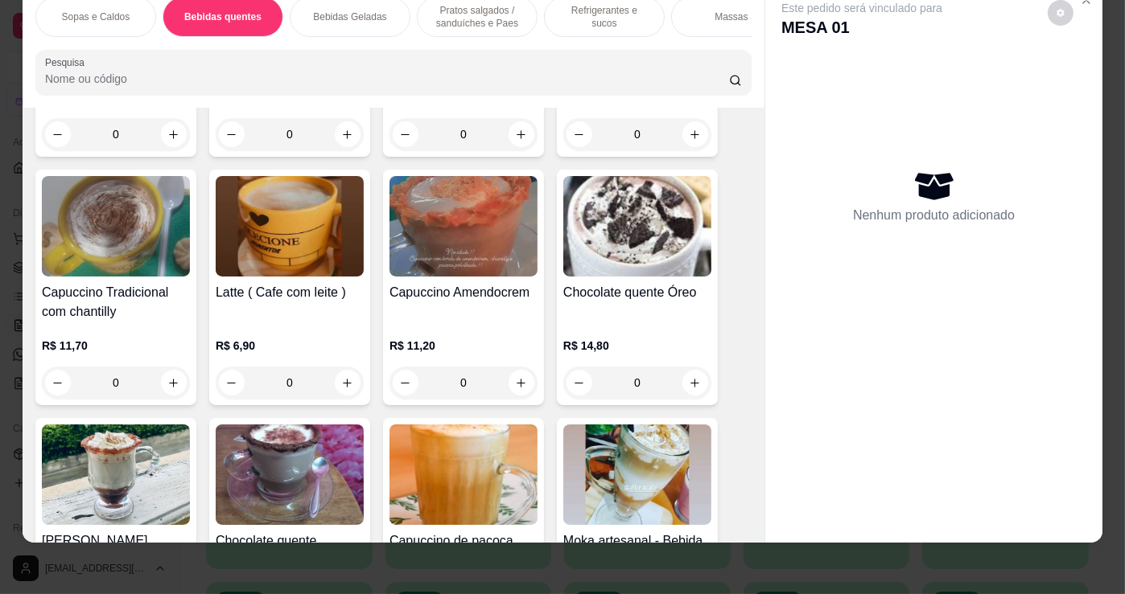
click at [338, 377] on div "0" at bounding box center [290, 383] width 148 height 32
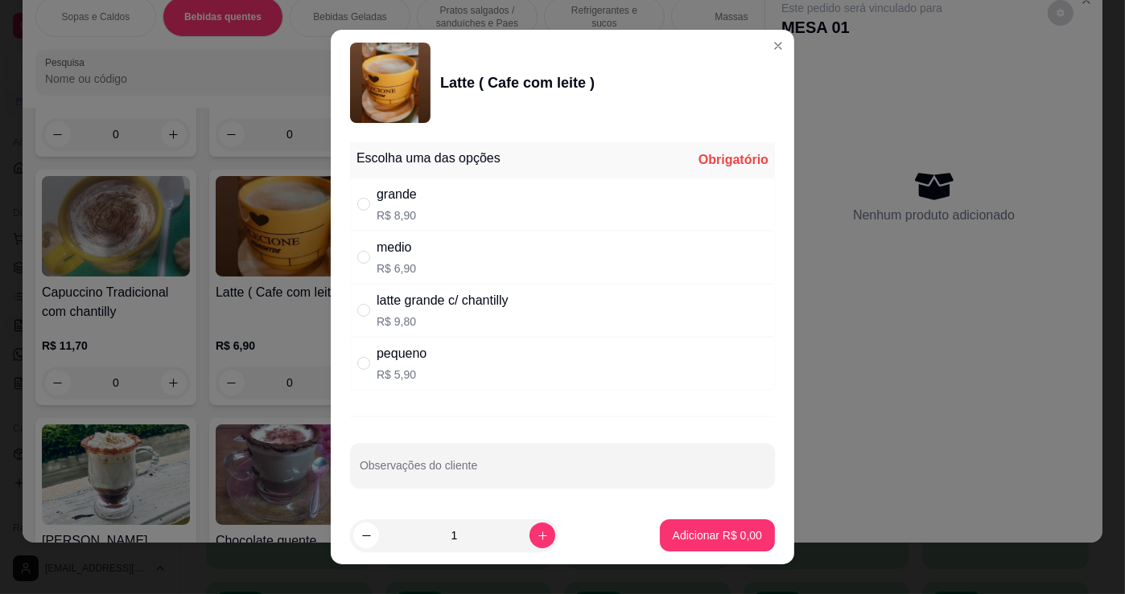
click at [414, 261] on div "medio R$ 6,90" at bounding box center [562, 257] width 425 height 53
radio input "true"
click at [450, 191] on div "grande R$ 8,90" at bounding box center [562, 204] width 425 height 53
radio input "true"
radio input "false"
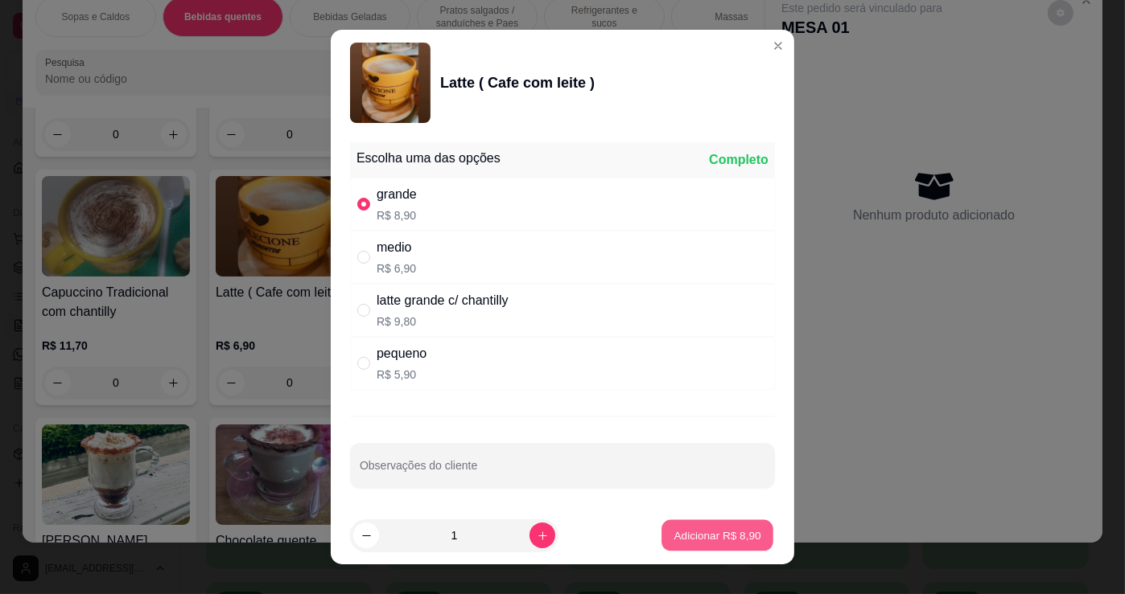
click at [735, 535] on p "Adicionar R$ 8,90" at bounding box center [716, 535] width 87 height 15
type input "1"
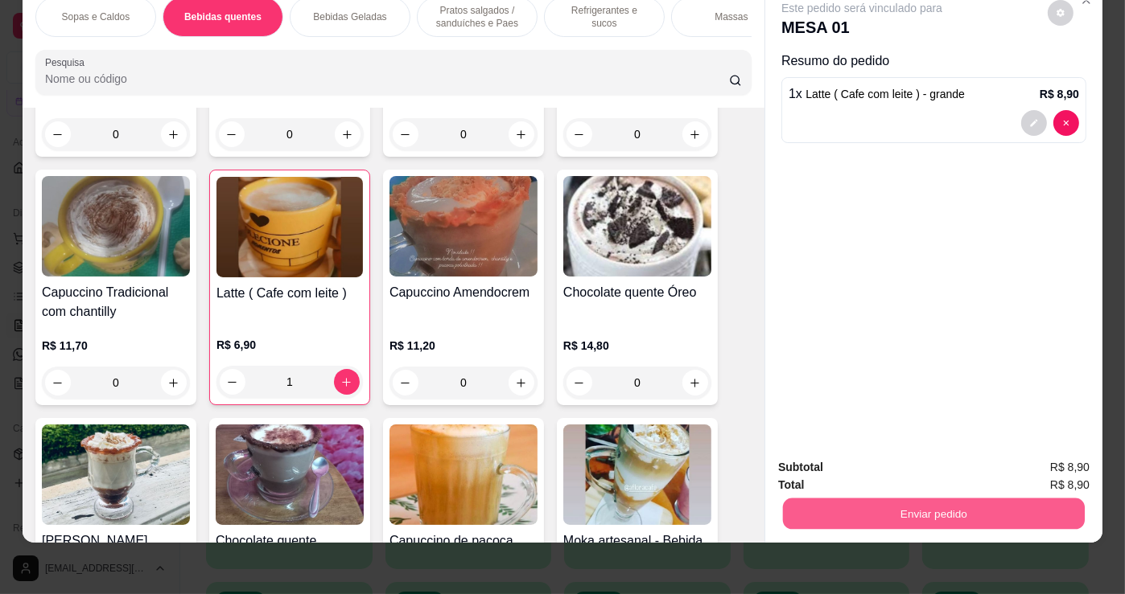
click at [936, 507] on button "Enviar pedido" at bounding box center [934, 513] width 302 height 31
click at [948, 461] on button "Não registrar e enviar pedido" at bounding box center [880, 463] width 167 height 31
